Goal: Task Accomplishment & Management: Use online tool/utility

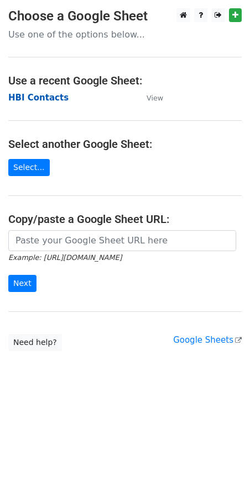
click at [37, 98] on strong "HBI Contacts" at bounding box center [38, 98] width 60 height 10
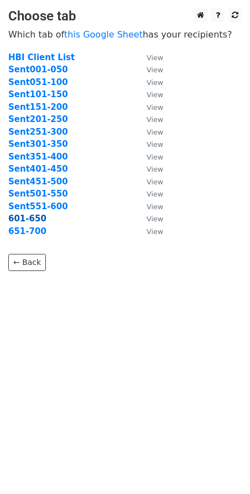
click at [27, 218] on strong "601-650" at bounding box center [27, 219] width 38 height 10
